Goal: Navigation & Orientation: Find specific page/section

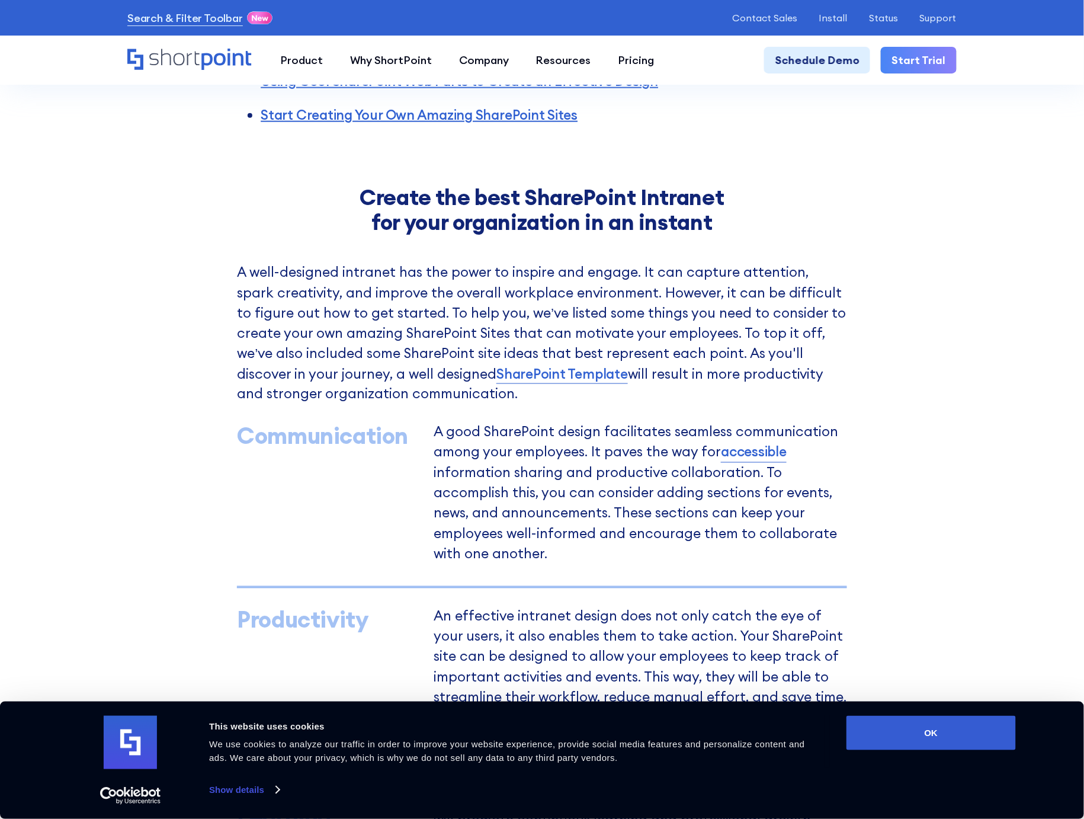
scroll to position [534, 0]
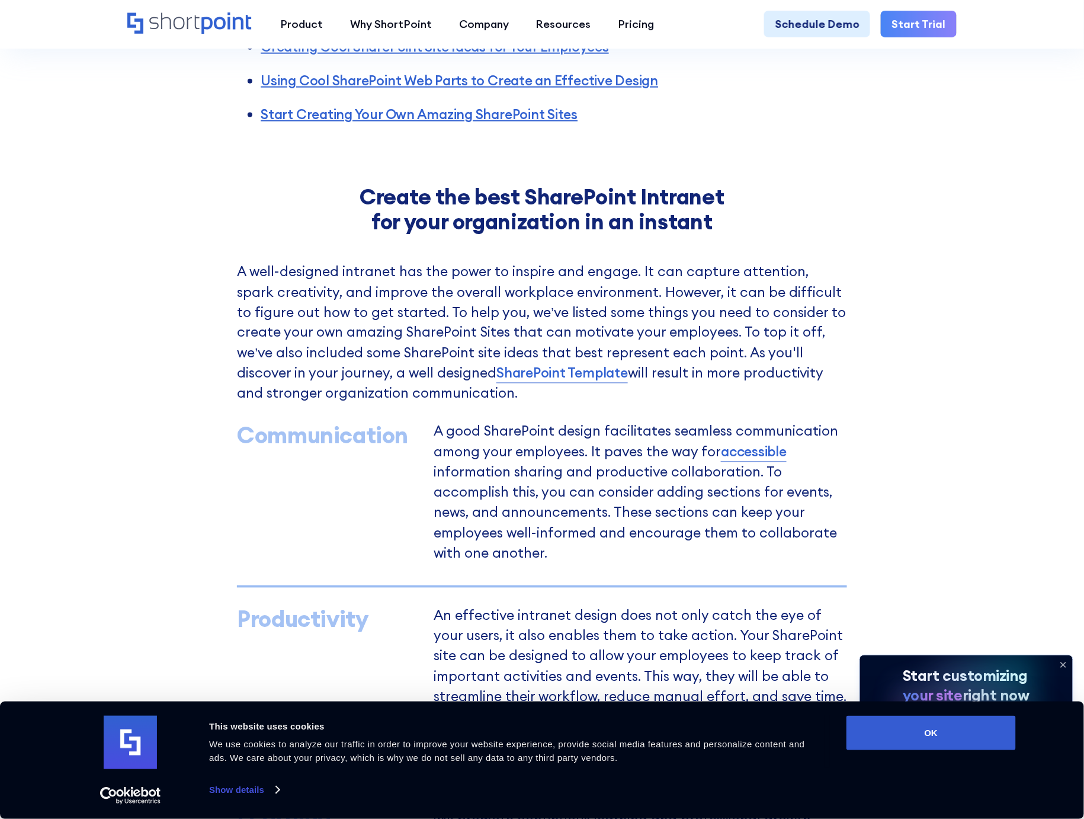
click at [1065, 660] on icon at bounding box center [1063, 664] width 19 height 19
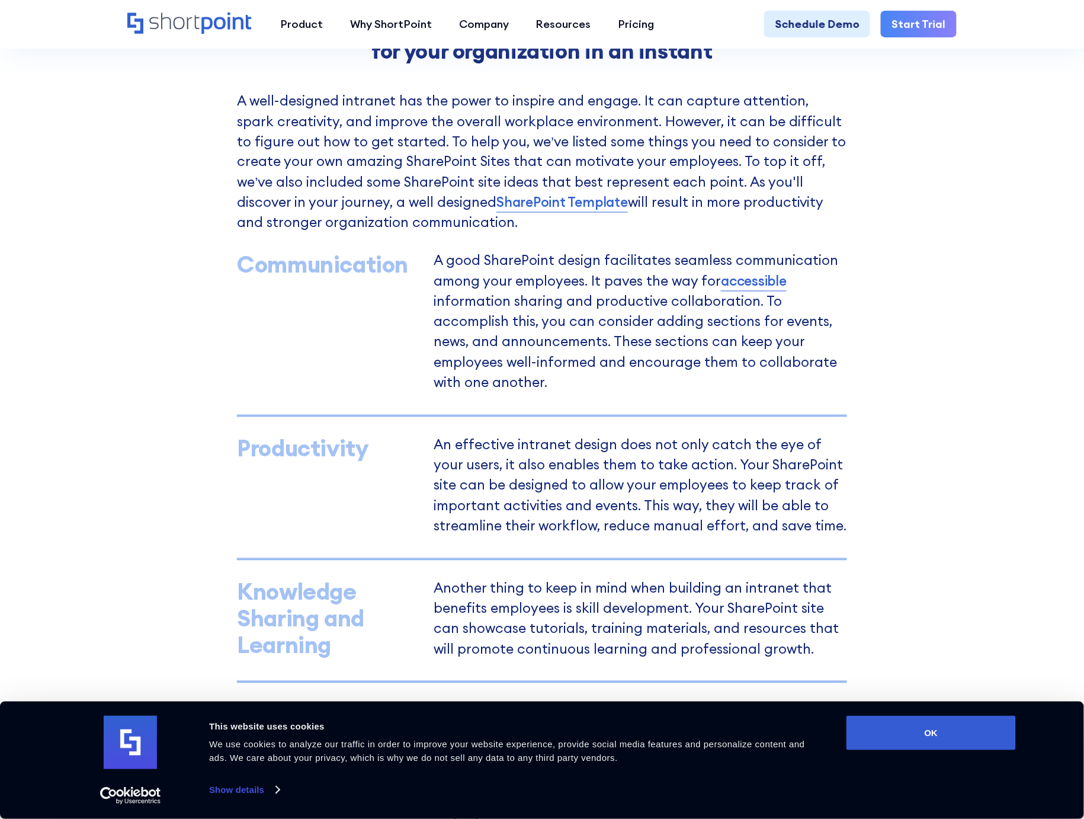
scroll to position [710, 0]
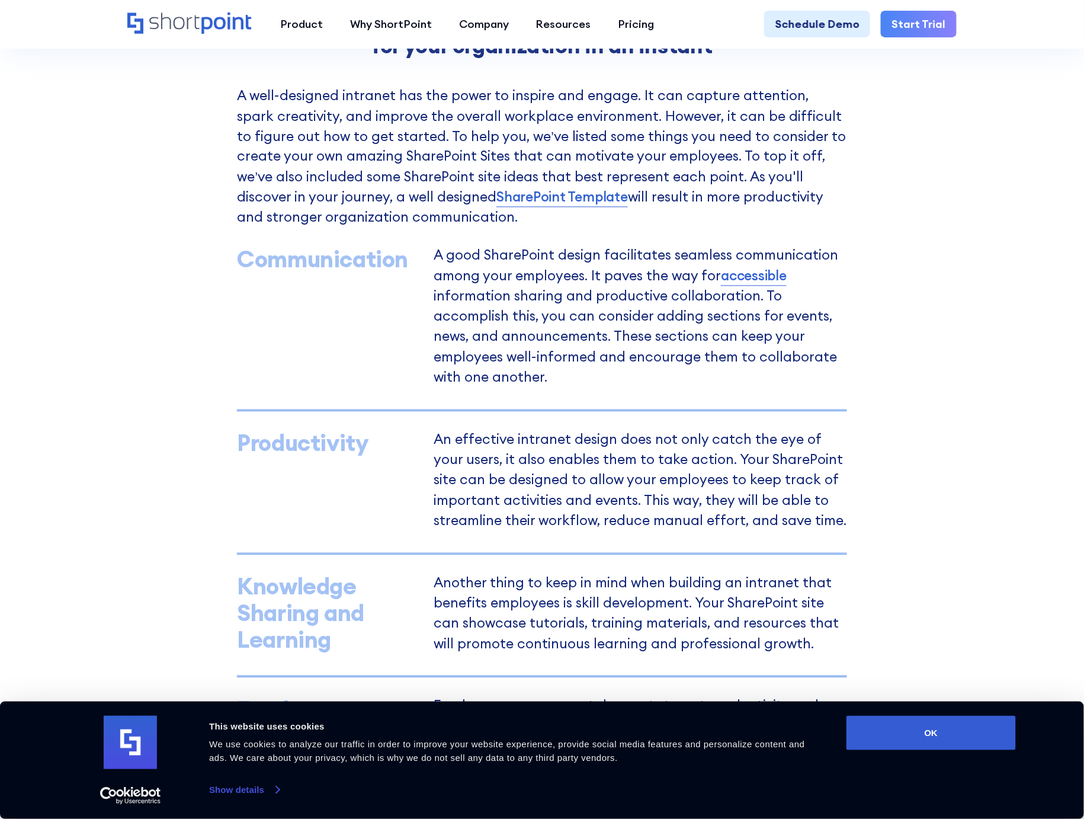
click at [273, 791] on link "Show details" at bounding box center [244, 790] width 70 height 18
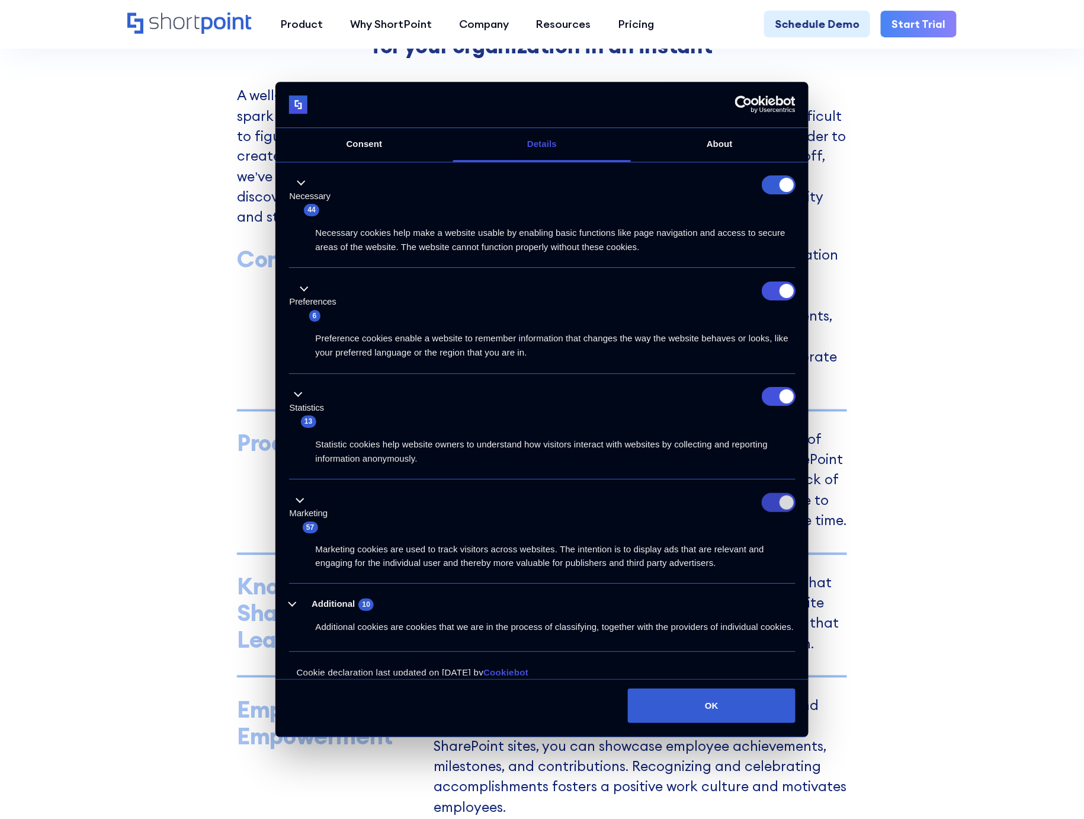
click at [770, 501] on input "Marketing" at bounding box center [779, 502] width 34 height 19
checkbox input "false"
click at [779, 396] on input "Statistics" at bounding box center [779, 396] width 34 height 19
checkbox input "false"
click at [771, 310] on div "Preferences 6" at bounding box center [542, 301] width 506 height 41
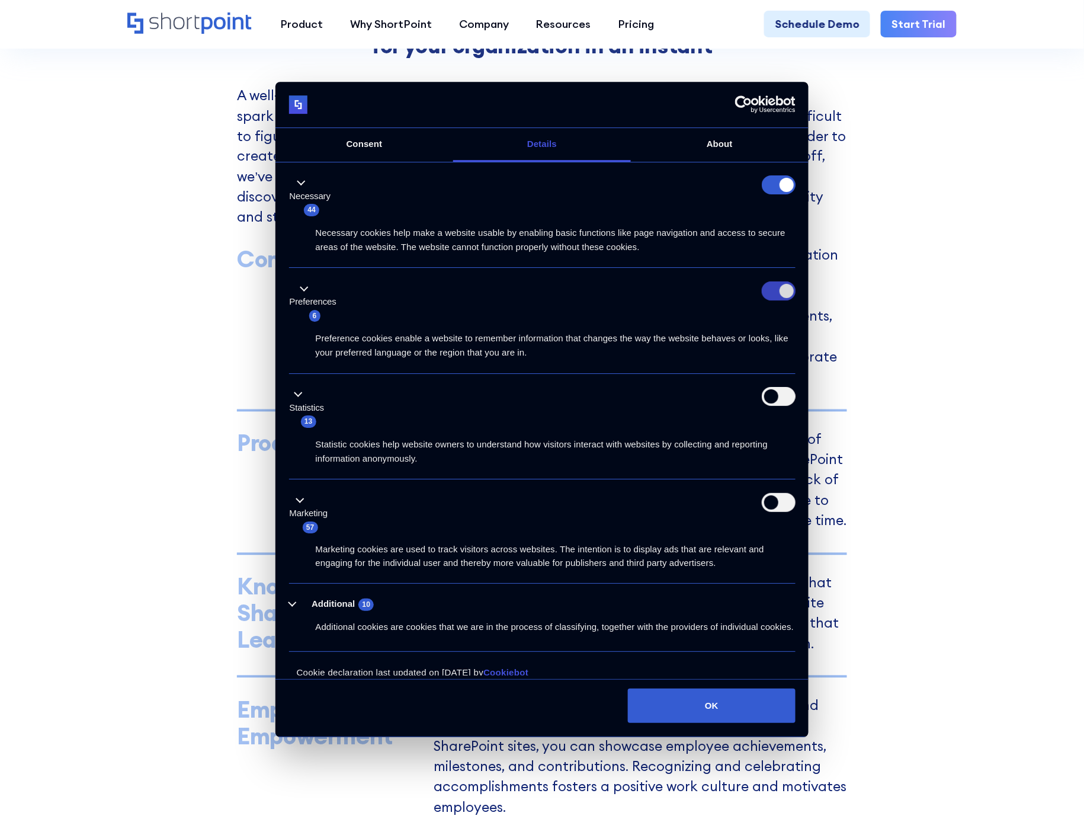
click at [773, 293] on input "Preferences" at bounding box center [779, 290] width 34 height 19
checkbox input "false"
click at [772, 190] on form at bounding box center [779, 185] width 34 height 19
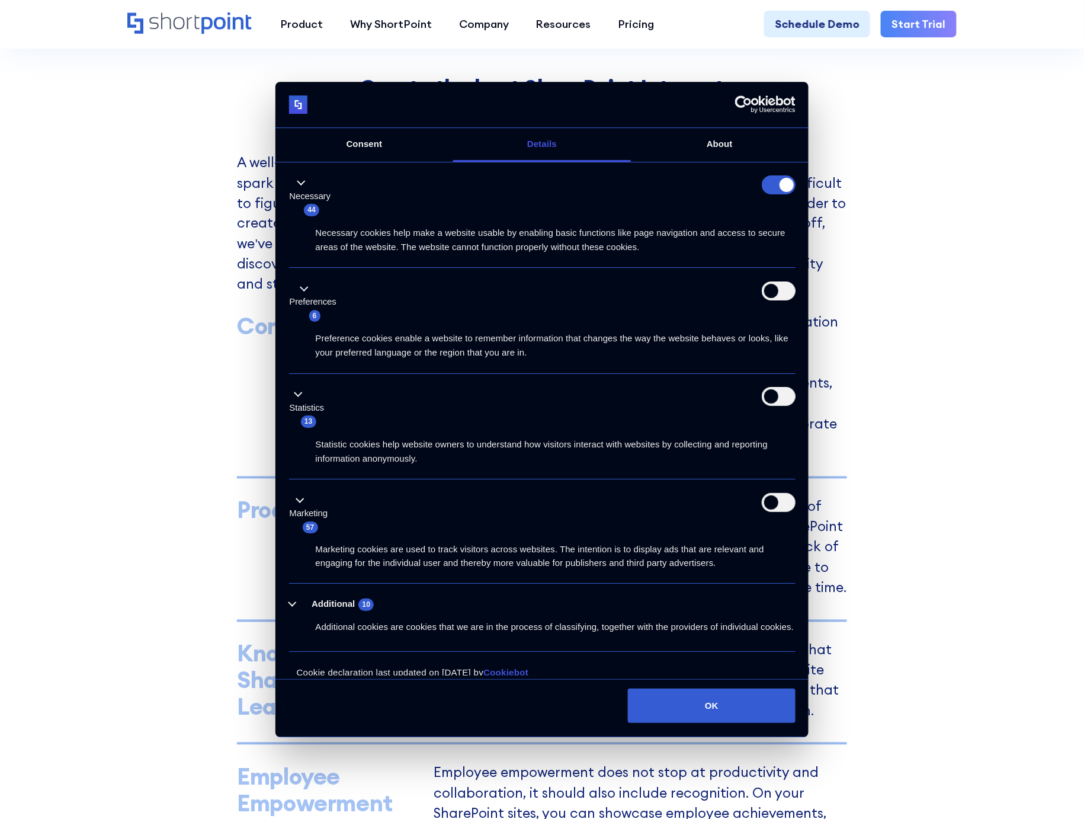
scroll to position [621, 0]
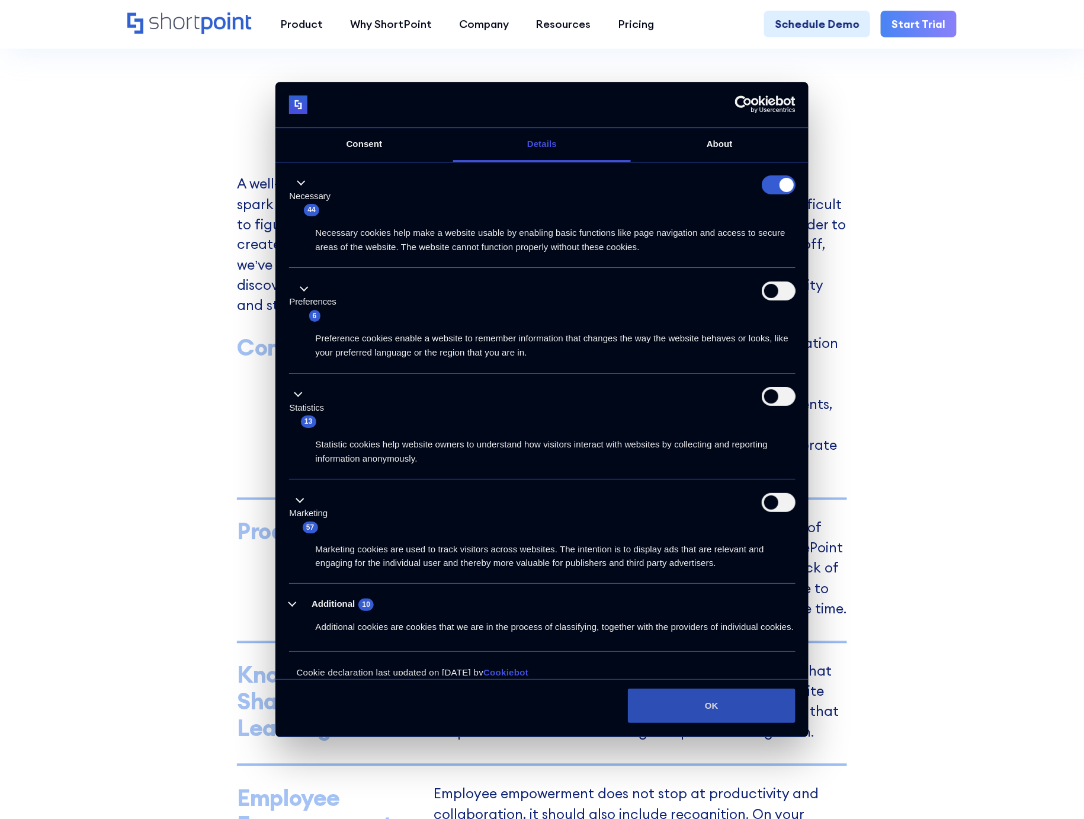
click at [717, 711] on button "OK" at bounding box center [711, 705] width 167 height 34
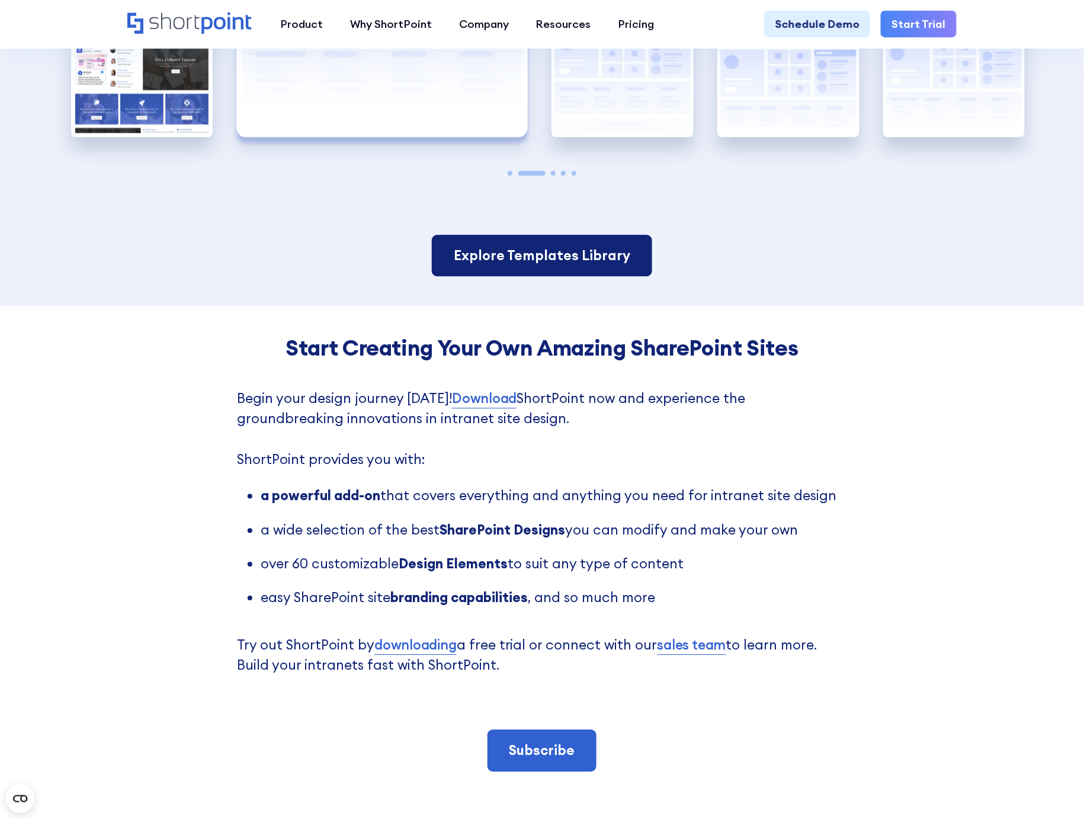
scroll to position [2201, 0]
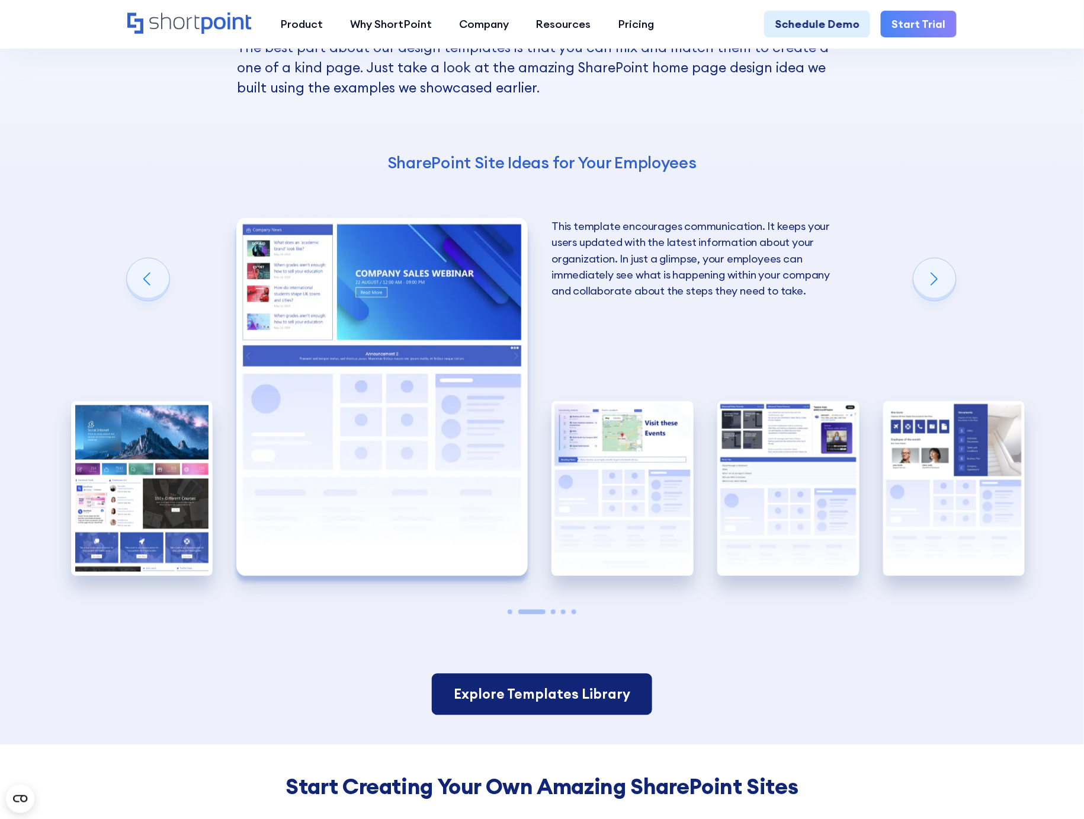
click at [533, 692] on link "Explore Templates Library" at bounding box center [542, 694] width 220 height 42
